Goal: Transaction & Acquisition: Book appointment/travel/reservation

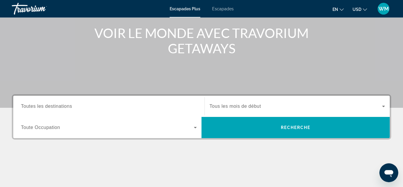
scroll to position [72, 0]
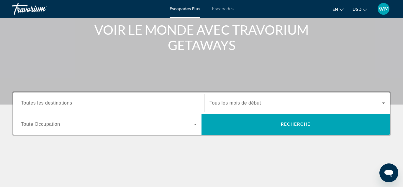
click at [154, 104] on input "Destination Toutes les destinations" at bounding box center [109, 103] width 176 height 7
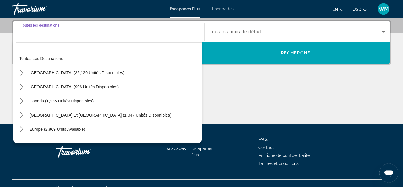
scroll to position [144, 0]
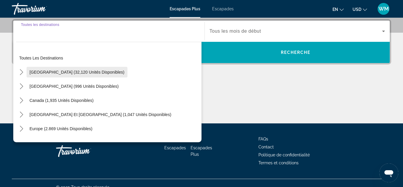
click at [48, 74] on span "États-Unis (32,120 unités disponibles)" at bounding box center [77, 72] width 95 height 5
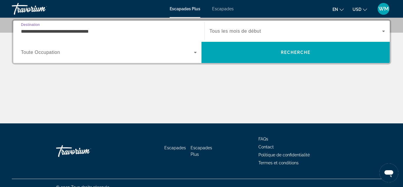
drag, startPoint x: 110, startPoint y: 34, endPoint x: 1, endPoint y: 35, distance: 108.3
click at [21, 35] on input "**********" at bounding box center [109, 31] width 176 height 7
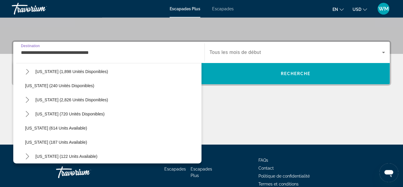
scroll to position [300, 0]
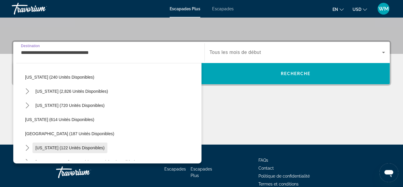
click at [45, 148] on span "New York (122 unités disponibles)" at bounding box center [69, 148] width 69 height 5
type input "**********"
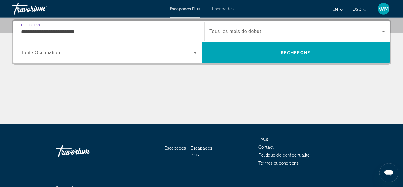
scroll to position [144, 0]
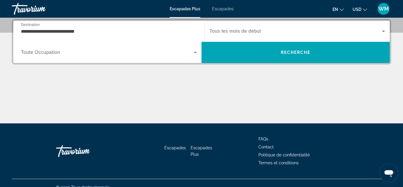
click at [285, 35] on div "Soumission widget" at bounding box center [298, 31] width 176 height 17
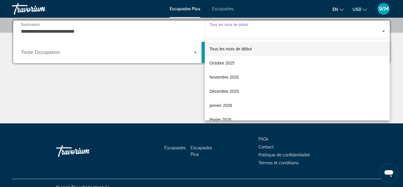
click at [147, 114] on div at bounding box center [201, 93] width 403 height 187
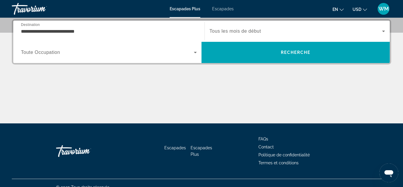
click at [165, 57] on div "Soumission widget" at bounding box center [109, 52] width 176 height 17
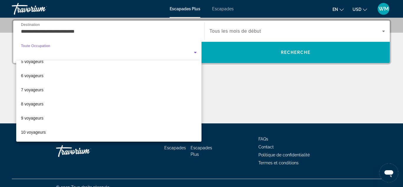
scroll to position [0, 0]
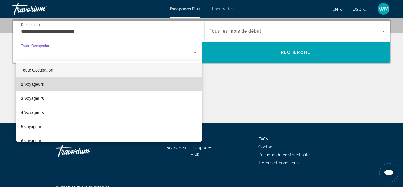
click at [170, 82] on mat-option "2 Voyageurs" at bounding box center [108, 84] width 185 height 14
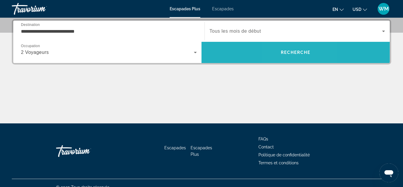
click at [289, 44] on span "Recherche" at bounding box center [296, 52] width 188 height 21
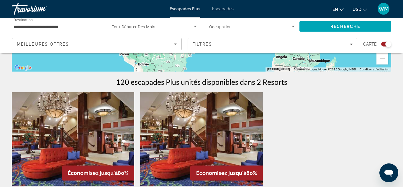
scroll to position [164, 0]
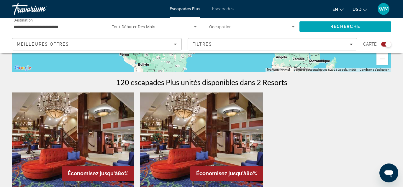
click at [221, 9] on span "Escapades" at bounding box center [223, 8] width 22 height 5
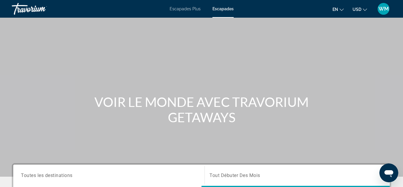
click at [361, 10] on span "USD" at bounding box center [357, 9] width 9 height 5
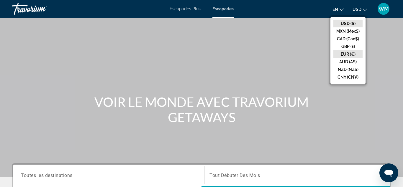
click at [350, 54] on button "EUR (€)" at bounding box center [348, 54] width 29 height 8
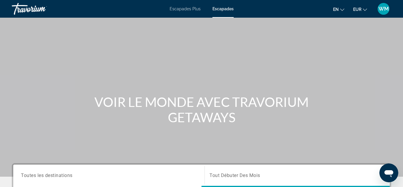
click at [343, 10] on icon "Changer de langue" at bounding box center [342, 10] width 4 height 4
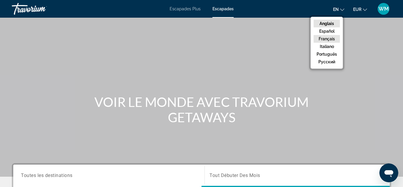
click at [329, 40] on button "Français" at bounding box center [327, 39] width 26 height 8
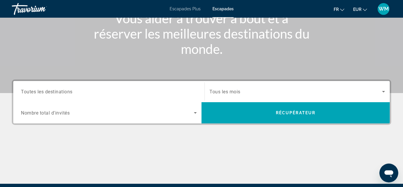
scroll to position [84, 0]
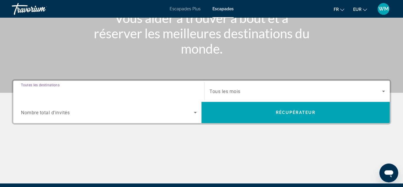
click at [139, 91] on input "Destination Toutes les destinations" at bounding box center [109, 91] width 176 height 7
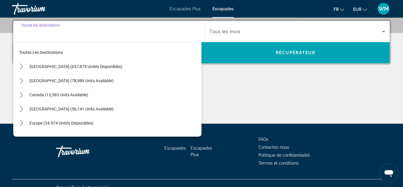
scroll to position [144, 0]
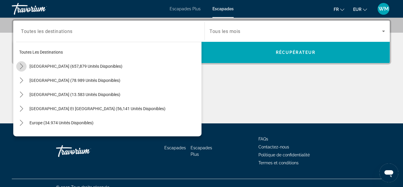
click at [21, 66] on icon "Toggle États-Unis (657,879 unités disponibles) sous-menu" at bounding box center [22, 66] width 6 height 6
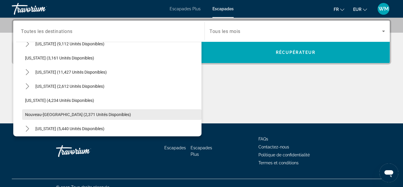
scroll to position [337, 0]
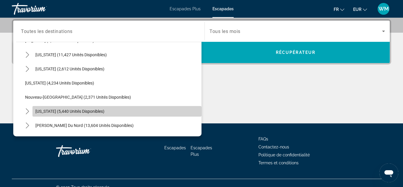
click at [49, 115] on span "Sélectionner une destination: New York (5,440 unités disponibles)" at bounding box center [116, 111] width 169 height 14
type input "**********"
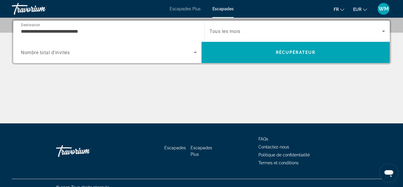
click at [194, 48] on div "Soumission widget" at bounding box center [109, 52] width 176 height 17
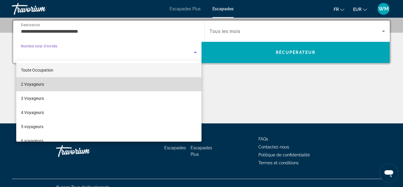
click at [103, 86] on mat-option "2 Voyageurs" at bounding box center [108, 84] width 185 height 14
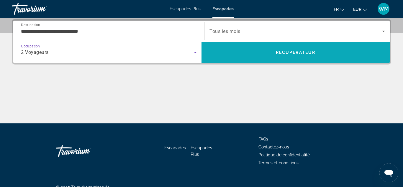
click at [239, 50] on span "Recherche" at bounding box center [296, 52] width 188 height 14
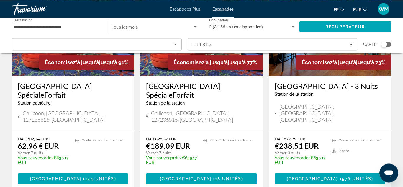
scroll to position [92, 0]
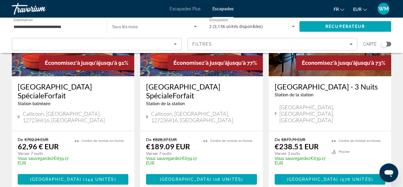
click at [55, 96] on h3 "[GEOGRAPHIC_DATA] SpécialeForfait" at bounding box center [73, 91] width 111 height 18
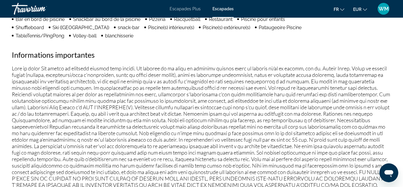
scroll to position [550, 0]
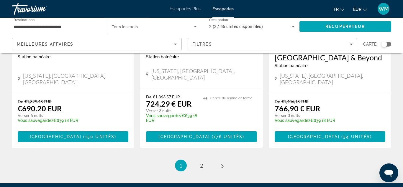
scroll to position [839, 0]
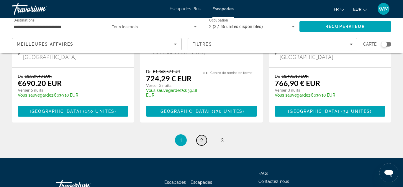
click at [200, 137] on span "2" at bounding box center [201, 140] width 3 height 6
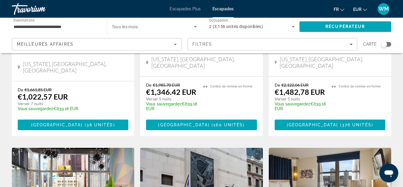
scroll to position [609, 0]
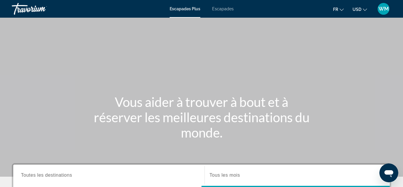
click at [366, 8] on icon "Changer de devise" at bounding box center [365, 10] width 4 height 4
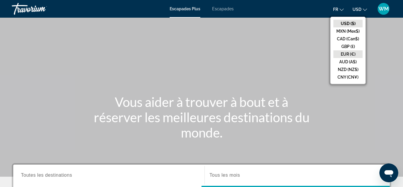
click at [355, 55] on button "EUR (€)" at bounding box center [348, 54] width 29 height 8
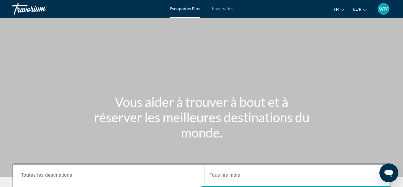
click at [344, 11] on icon "Changer de langue" at bounding box center [342, 10] width 4 height 4
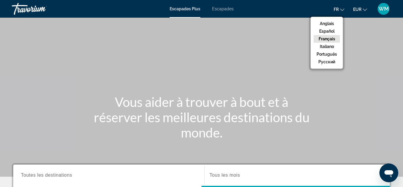
click at [334, 37] on button "Français" at bounding box center [327, 39] width 26 height 8
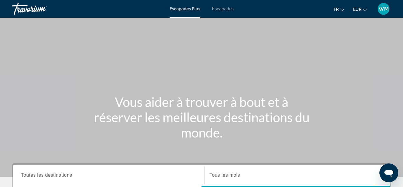
click at [220, 7] on span "Escapades" at bounding box center [223, 8] width 22 height 5
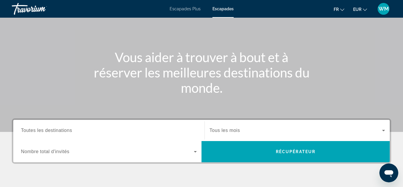
scroll to position [49, 0]
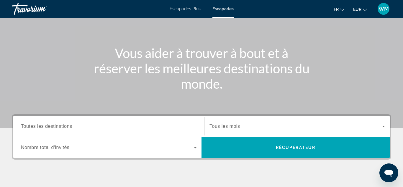
click at [169, 128] on input "Destinations Toutes les destinations" at bounding box center [109, 126] width 176 height 7
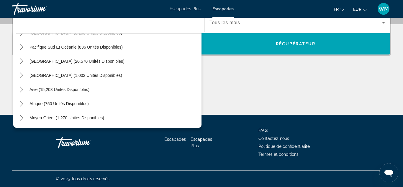
scroll to position [153, 0]
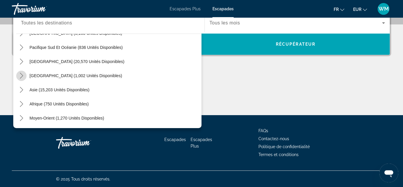
click at [24, 74] on icon "Toggle Amérique centrale (1,002 unités disponibles) sous-menu" at bounding box center [22, 76] width 6 height 6
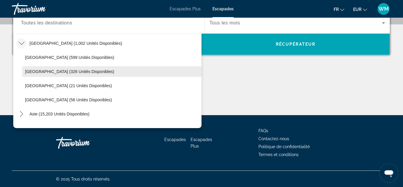
scroll to position [126, 0]
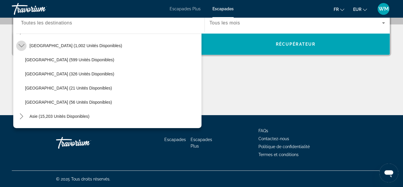
click at [22, 47] on icon "Toggle Amérique centrale (1,002 unités disponibles) sous-menu" at bounding box center [22, 46] width 6 height 6
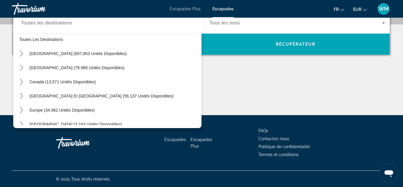
scroll to position [0, 0]
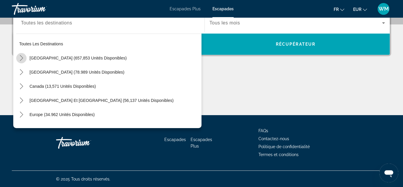
click at [22, 55] on icon "Toggle États-Unis (657,853 unités disponibles) sous-menu" at bounding box center [22, 58] width 6 height 6
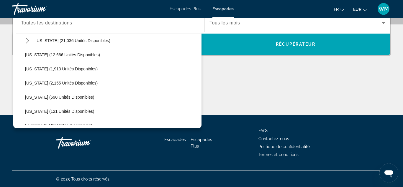
scroll to position [130, 0]
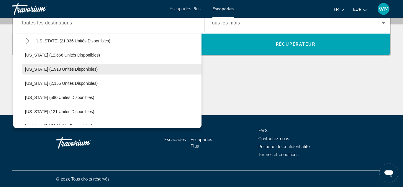
click at [46, 74] on span "Sélectionner une destination: Illinois (1,913 unités disponibles)" at bounding box center [111, 69] width 179 height 14
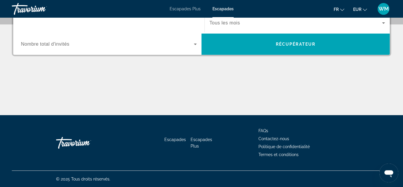
type input "**********"
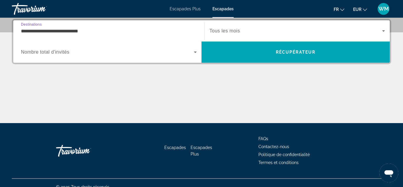
scroll to position [144, 0]
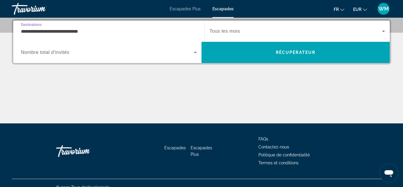
click at [195, 54] on icon "Soumission widget" at bounding box center [195, 52] width 7 height 7
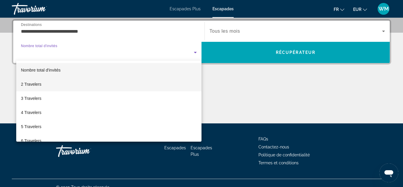
click at [138, 86] on mat-option "2 Travelers" at bounding box center [108, 84] width 185 height 14
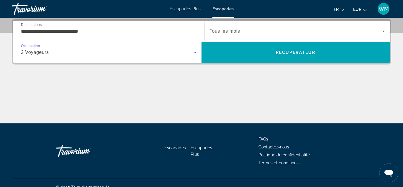
click at [258, 34] on span "Soumission widget" at bounding box center [296, 31] width 173 height 7
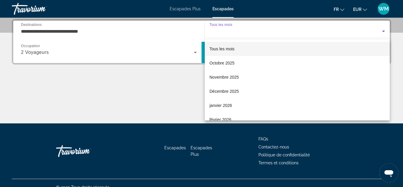
click at [258, 34] on div at bounding box center [201, 93] width 403 height 187
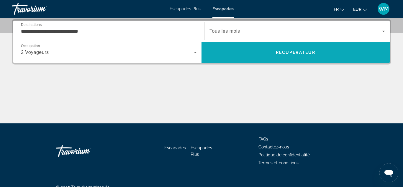
click at [244, 59] on span "Recherche" at bounding box center [296, 52] width 188 height 14
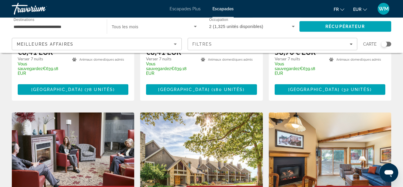
scroll to position [401, 0]
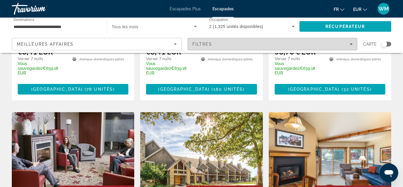
click at [327, 46] on div "Filtres" at bounding box center [272, 44] width 161 height 5
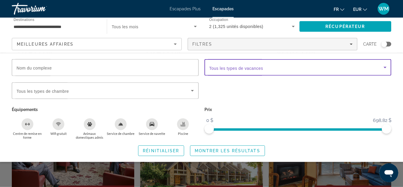
click at [305, 68] on span "Soumission widget" at bounding box center [296, 67] width 174 height 7
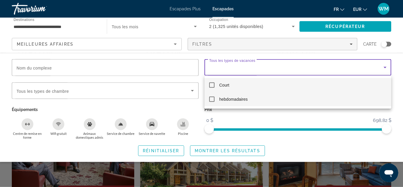
click at [214, 97] on mat-pseudo-checkbox at bounding box center [211, 99] width 5 height 5
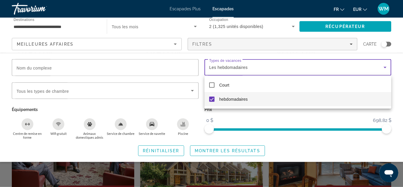
click at [246, 115] on div at bounding box center [201, 93] width 403 height 187
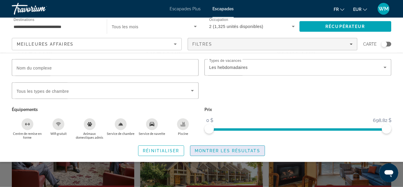
click at [231, 147] on span "Soumission widget" at bounding box center [227, 151] width 74 height 14
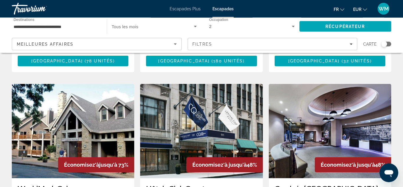
scroll to position [213, 0]
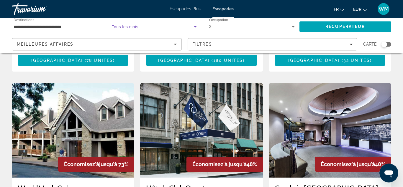
click at [186, 26] on span "Soumission widget" at bounding box center [153, 26] width 82 height 7
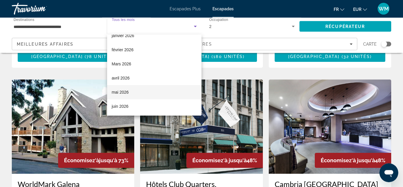
scroll to position [209, 0]
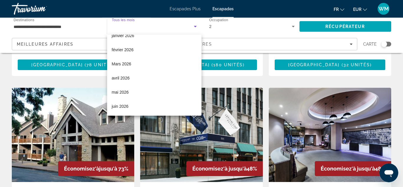
click at [157, 30] on div at bounding box center [201, 93] width 403 height 187
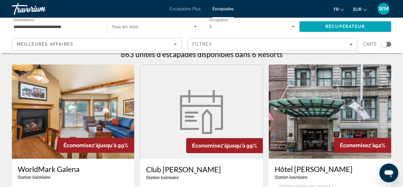
scroll to position [8, 0]
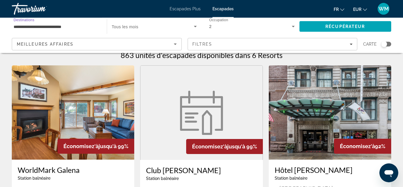
click at [95, 28] on input "**********" at bounding box center [57, 26] width 86 height 7
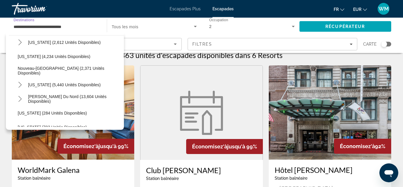
scroll to position [358, 0]
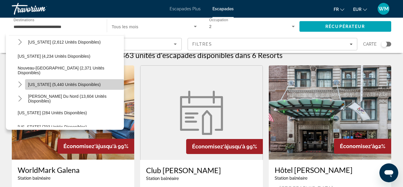
click at [41, 87] on span "[US_STATE] (5,440 unités disponibles)" at bounding box center [64, 84] width 73 height 5
type input "**********"
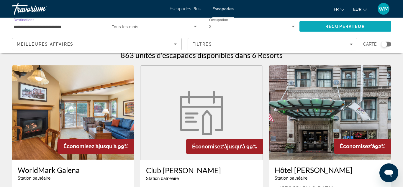
click at [343, 27] on span "Récupérateur" at bounding box center [346, 26] width 40 height 5
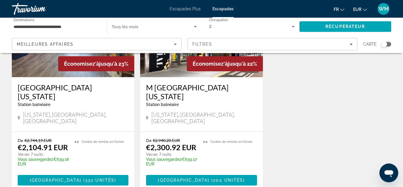
scroll to position [785, 0]
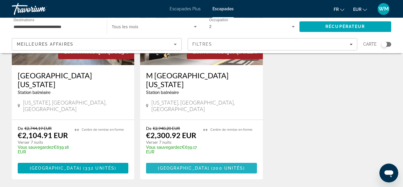
click at [236, 161] on span "Contenu principal" at bounding box center [201, 168] width 111 height 14
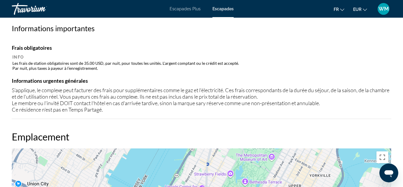
scroll to position [635, 0]
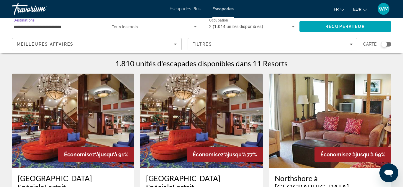
click at [87, 26] on input "**********" at bounding box center [57, 26] width 86 height 7
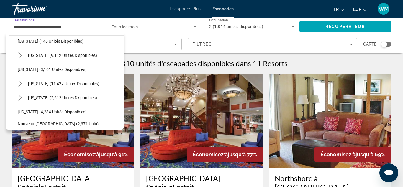
scroll to position [293, 0]
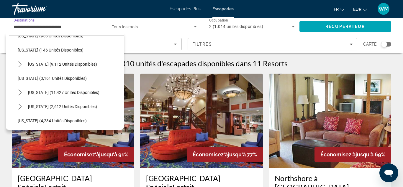
click at [62, 99] on span "Sélectionner une destination: Nevada (11,427 unités disponibles)" at bounding box center [74, 93] width 99 height 14
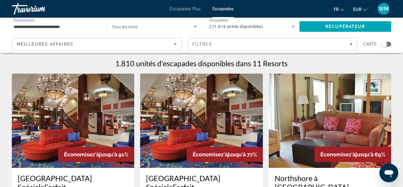
click at [66, 26] on input "**********" at bounding box center [57, 26] width 86 height 7
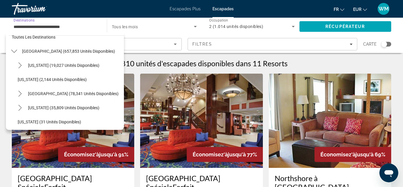
scroll to position [0, 0]
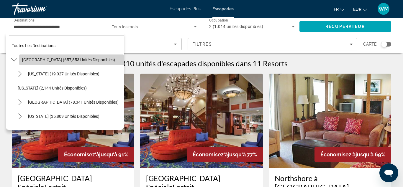
click at [47, 60] on span "[GEOGRAPHIC_DATA] (657,853 unités disponibles)" at bounding box center [68, 60] width 93 height 5
type input "**********"
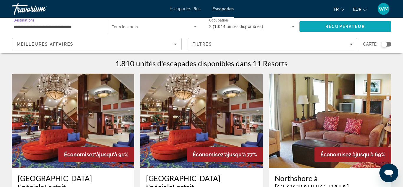
click at [332, 23] on span "Recherche" at bounding box center [346, 26] width 92 height 14
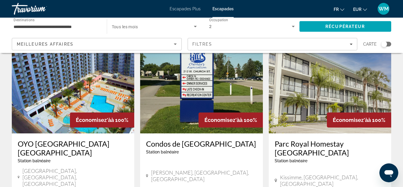
scroll to position [31, 0]
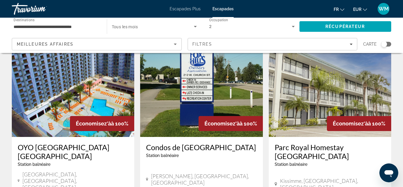
click at [107, 107] on img "Contenu principal" at bounding box center [73, 90] width 122 height 94
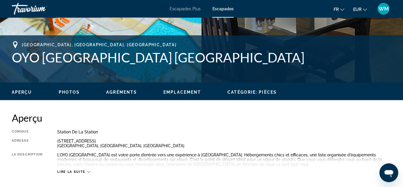
scroll to position [216, 0]
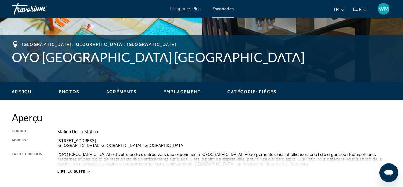
click at [70, 92] on span "Photos" at bounding box center [69, 92] width 21 height 5
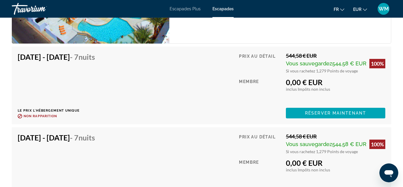
scroll to position [1156, 0]
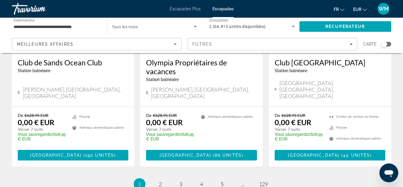
scroll to position [821, 0]
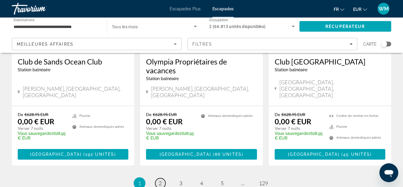
click at [163, 179] on link "page 2" at bounding box center [160, 184] width 10 height 10
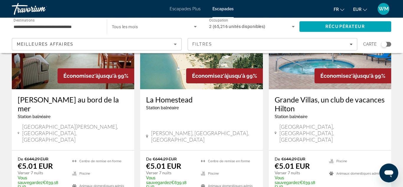
scroll to position [773, 0]
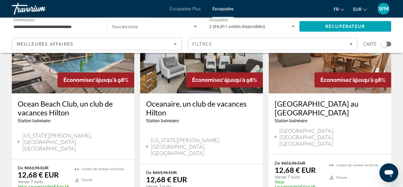
scroll to position [809, 0]
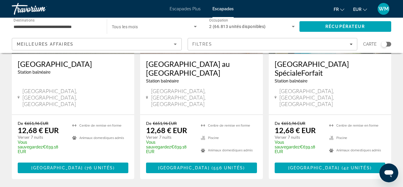
scroll to position [837, 0]
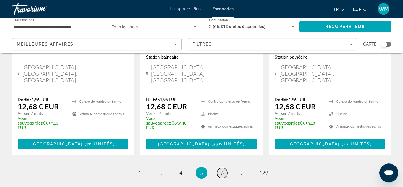
click at [223, 170] on span "6" at bounding box center [222, 173] width 3 height 6
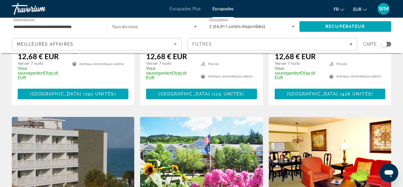
scroll to position [848, 0]
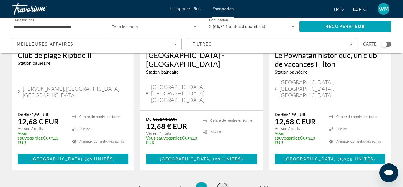
click at [224, 183] on link "page 7" at bounding box center [222, 188] width 10 height 10
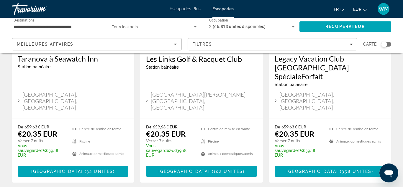
scroll to position [839, 0]
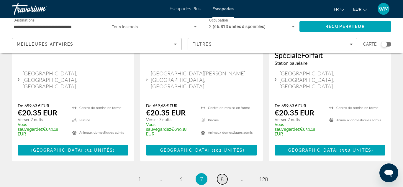
click at [221, 176] on span "8" at bounding box center [222, 179] width 3 height 6
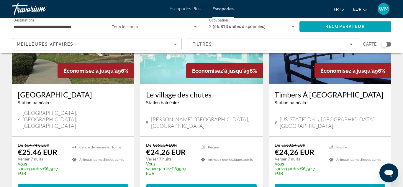
scroll to position [822, 0]
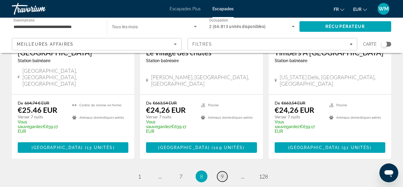
click at [223, 174] on span "9" at bounding box center [222, 177] width 3 height 6
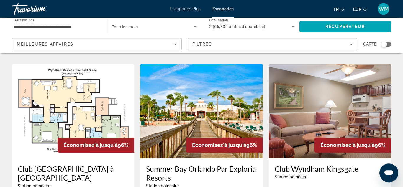
scroll to position [234, 0]
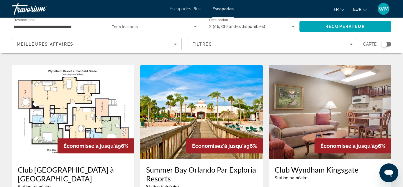
click at [233, 121] on img "Contenu principal" at bounding box center [201, 112] width 122 height 94
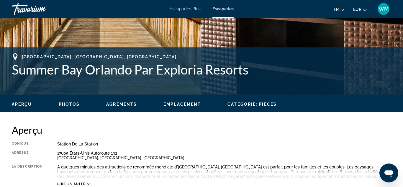
scroll to position [204, 0]
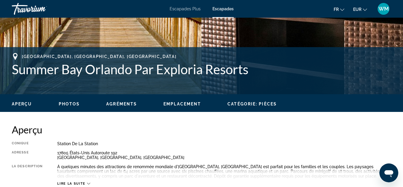
click at [76, 102] on span "Photos" at bounding box center [69, 104] width 21 height 5
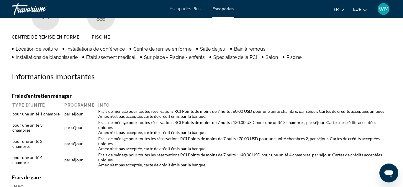
scroll to position [599, 0]
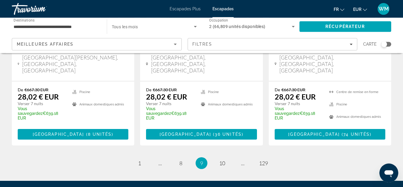
scroll to position [831, 0]
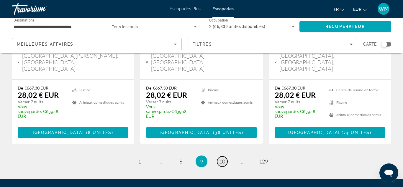
click at [221, 159] on span "10" at bounding box center [222, 162] width 6 height 6
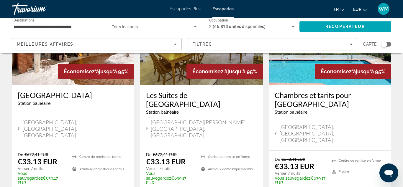
scroll to position [831, 0]
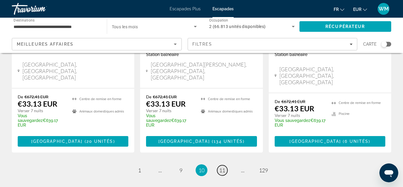
click at [225, 166] on link "page 11" at bounding box center [222, 171] width 10 height 10
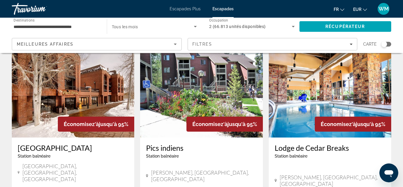
scroll to position [30, 0]
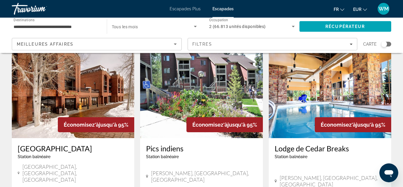
click at [305, 91] on img "Contenu principal" at bounding box center [330, 91] width 122 height 94
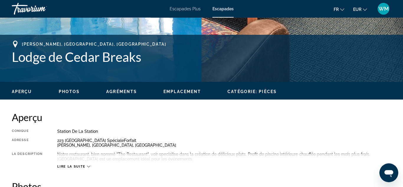
scroll to position [217, 0]
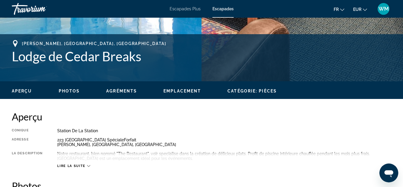
click at [80, 95] on div "Aperçu Photos Agréments Emplacement Catégorie: Pièces Rechercher" at bounding box center [201, 90] width 403 height 18
click at [75, 94] on button "Photos" at bounding box center [69, 91] width 21 height 5
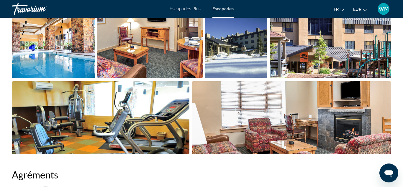
scroll to position [414, 0]
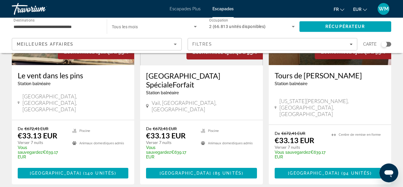
scroll to position [840, 0]
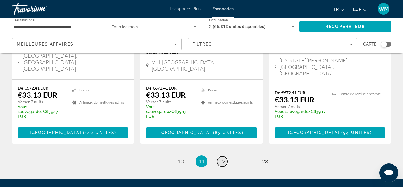
click at [218, 157] on link "page 12" at bounding box center [222, 162] width 10 height 10
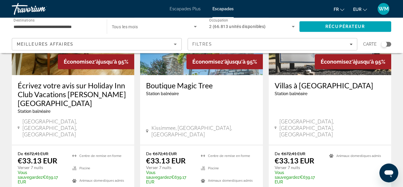
scroll to position [848, 0]
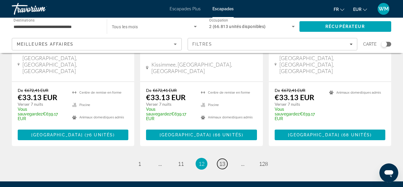
click at [219, 159] on link "page 13" at bounding box center [222, 164] width 10 height 10
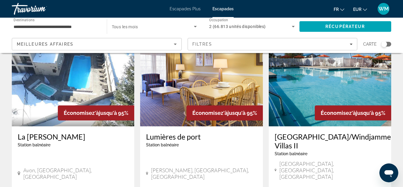
scroll to position [839, 0]
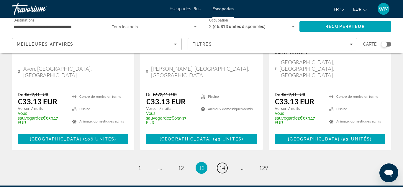
click at [220, 165] on span "14" at bounding box center [222, 168] width 6 height 6
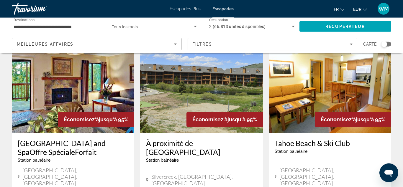
scroll to position [785, 0]
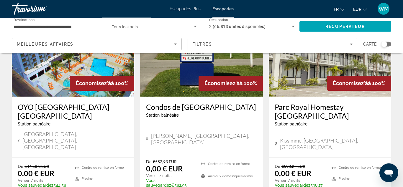
scroll to position [74, 0]
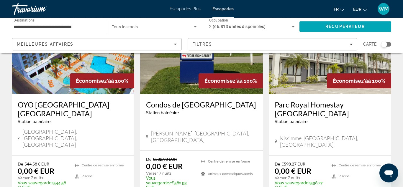
click at [58, 71] on img "Contenu principal" at bounding box center [73, 47] width 122 height 94
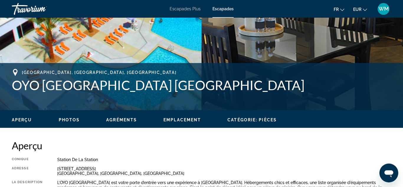
scroll to position [187, 0]
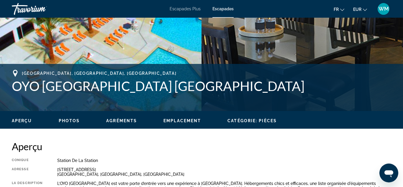
click at [256, 122] on span "Catégorie: Pièces" at bounding box center [252, 121] width 49 height 5
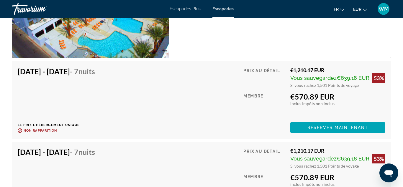
scroll to position [2795, 0]
